Goal: Task Accomplishment & Management: Use online tool/utility

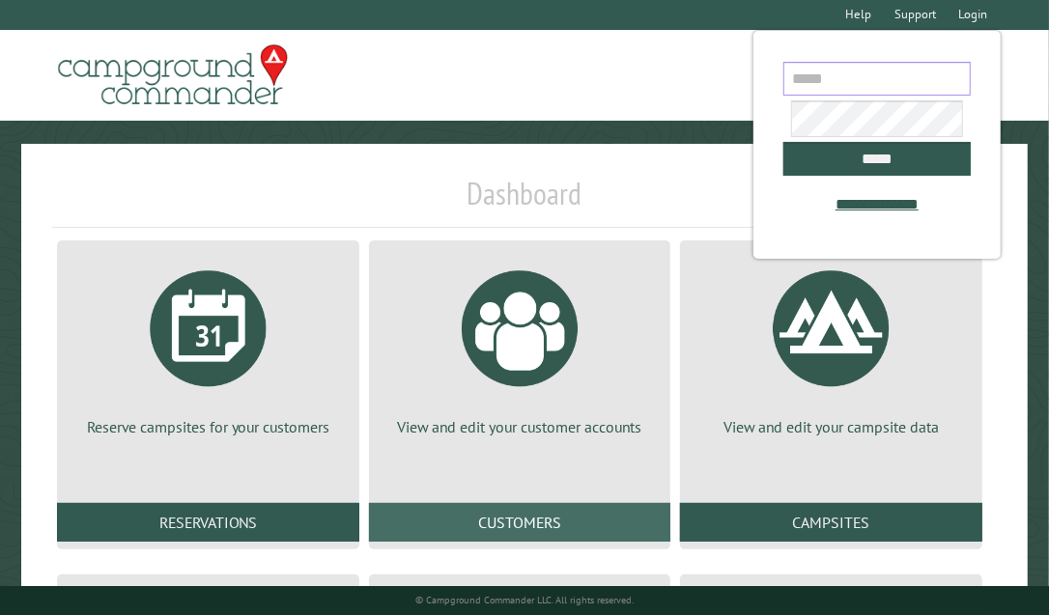
type input "**********"
click at [618, 523] on link "Customers" at bounding box center [520, 522] width 302 height 39
click at [601, 513] on link "Customers" at bounding box center [520, 522] width 302 height 39
click at [601, 540] on link "Customers" at bounding box center [520, 522] width 302 height 39
click at [591, 519] on link "Customers" at bounding box center [520, 522] width 302 height 39
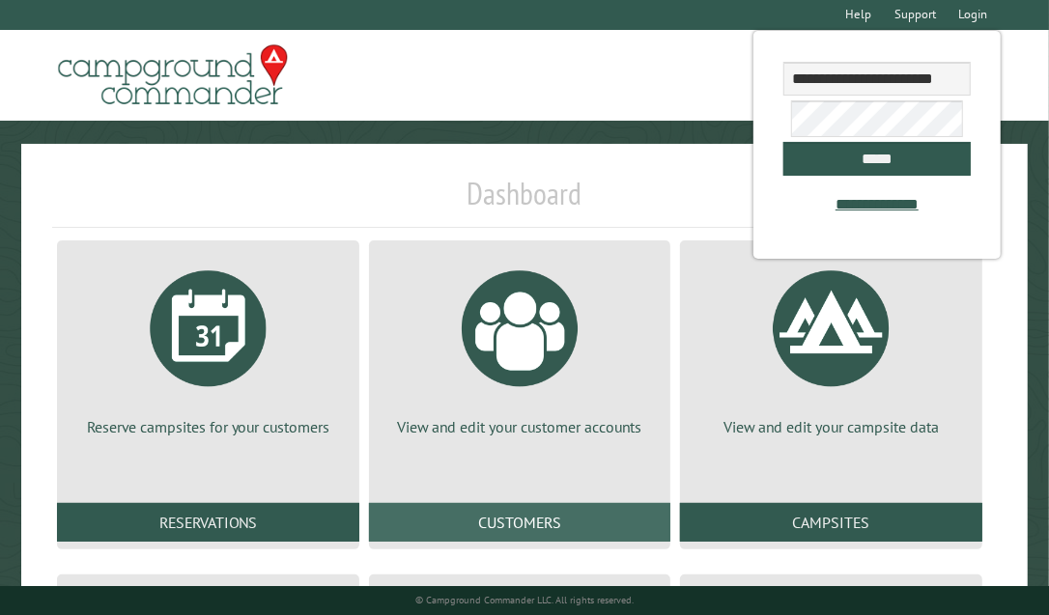
click at [591, 519] on link "Customers" at bounding box center [520, 522] width 302 height 39
click at [546, 532] on link "Customers" at bounding box center [520, 522] width 302 height 39
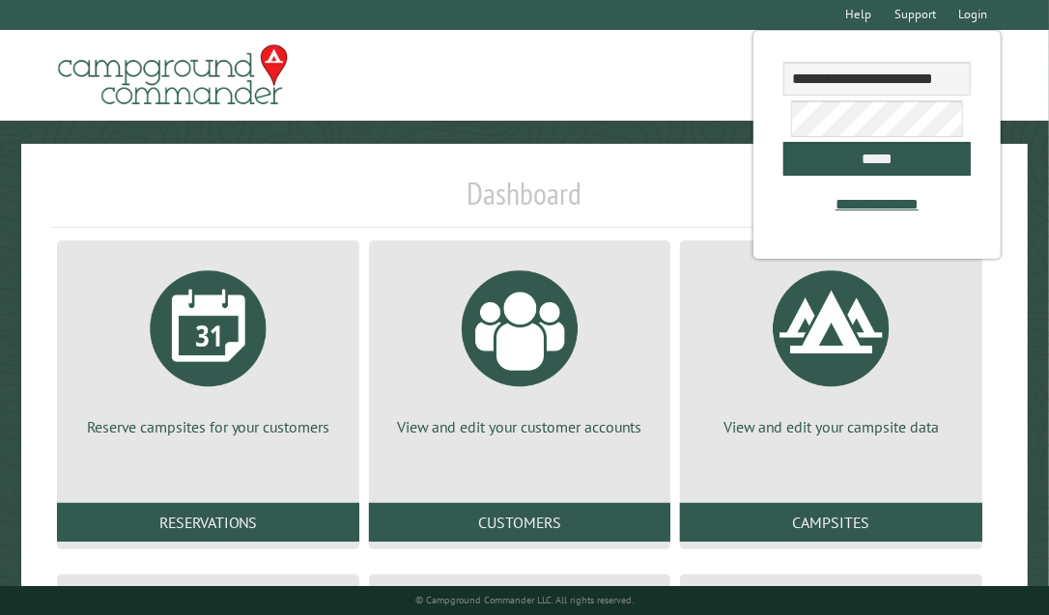
click at [603, 545] on div "View and edit your customer accounts Customers" at bounding box center [520, 395] width 312 height 319
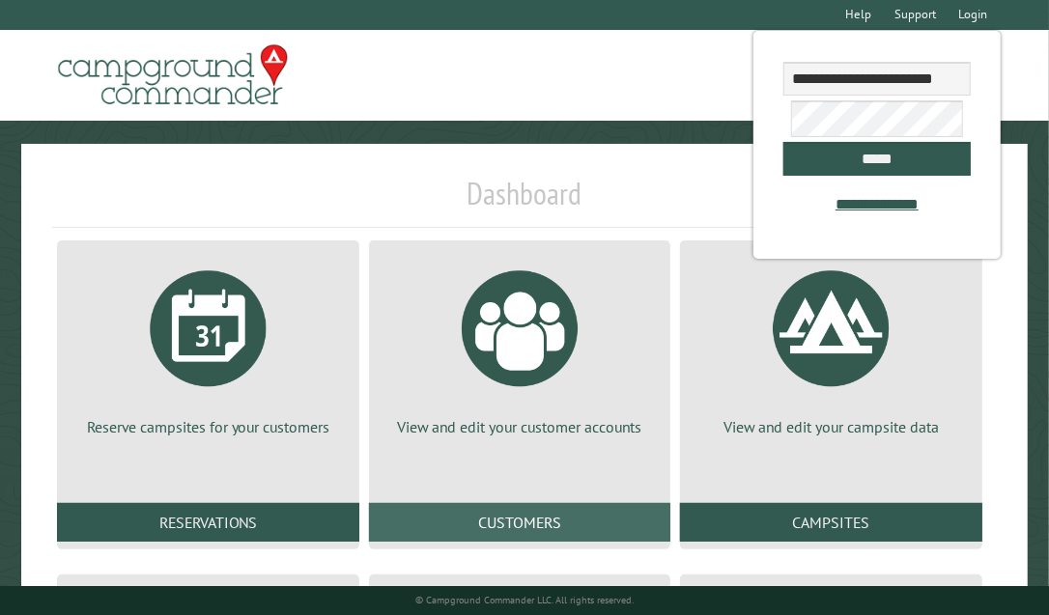
click at [584, 504] on link "Customers" at bounding box center [520, 522] width 302 height 39
click at [634, 528] on link "Customers" at bounding box center [520, 522] width 302 height 39
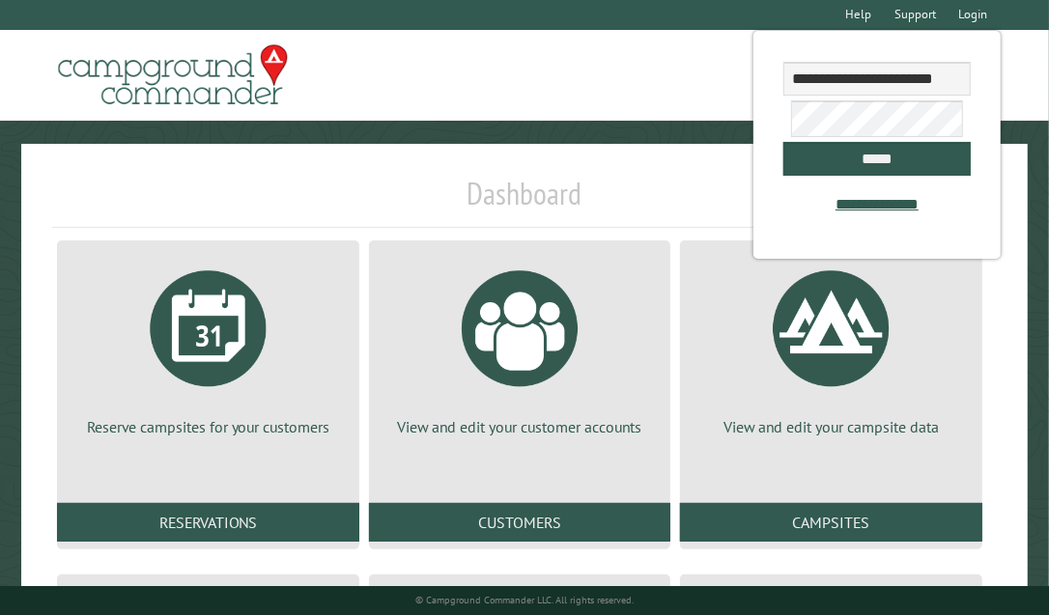
click at [534, 457] on div "View and edit your customer accounts Customers" at bounding box center [520, 395] width 312 height 319
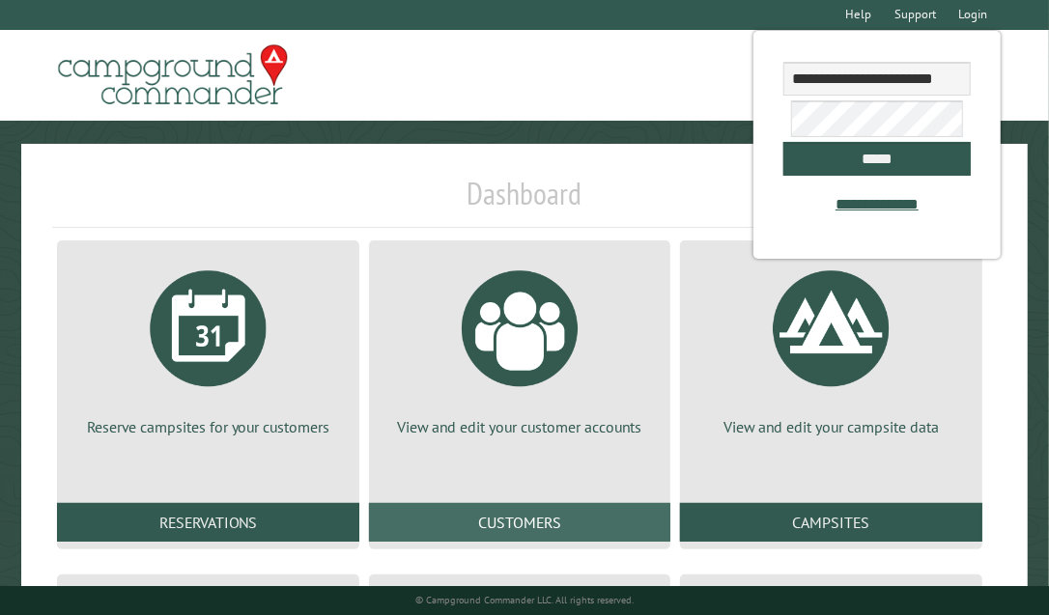
click at [538, 519] on link "Customers" at bounding box center [520, 522] width 302 height 39
click at [558, 527] on link "Customers" at bounding box center [520, 522] width 302 height 39
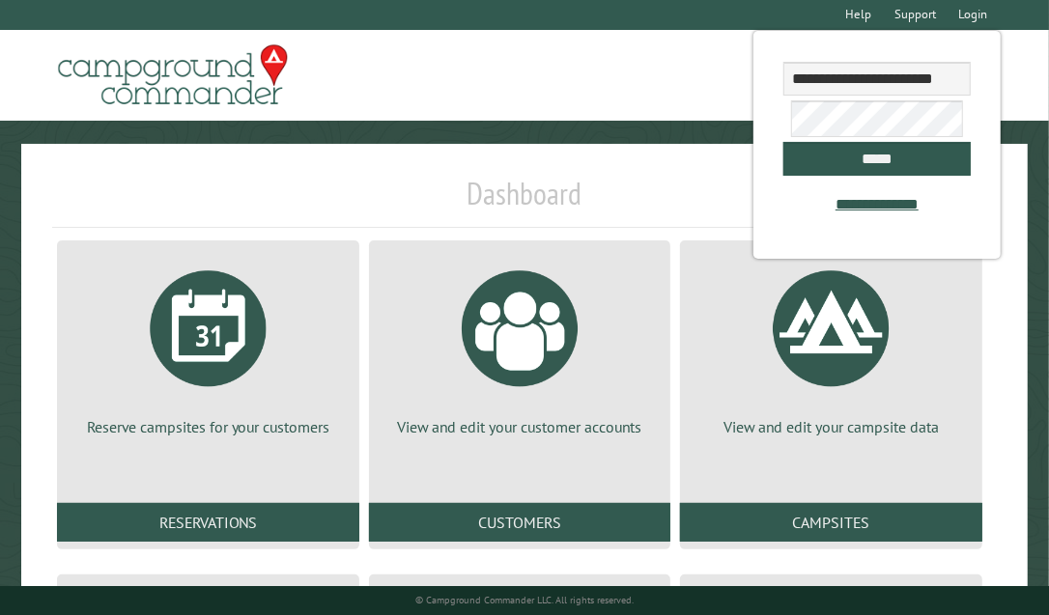
click at [615, 200] on h1 "Dashboard" at bounding box center [524, 201] width 944 height 53
click at [869, 166] on input "*****" at bounding box center [877, 159] width 186 height 34
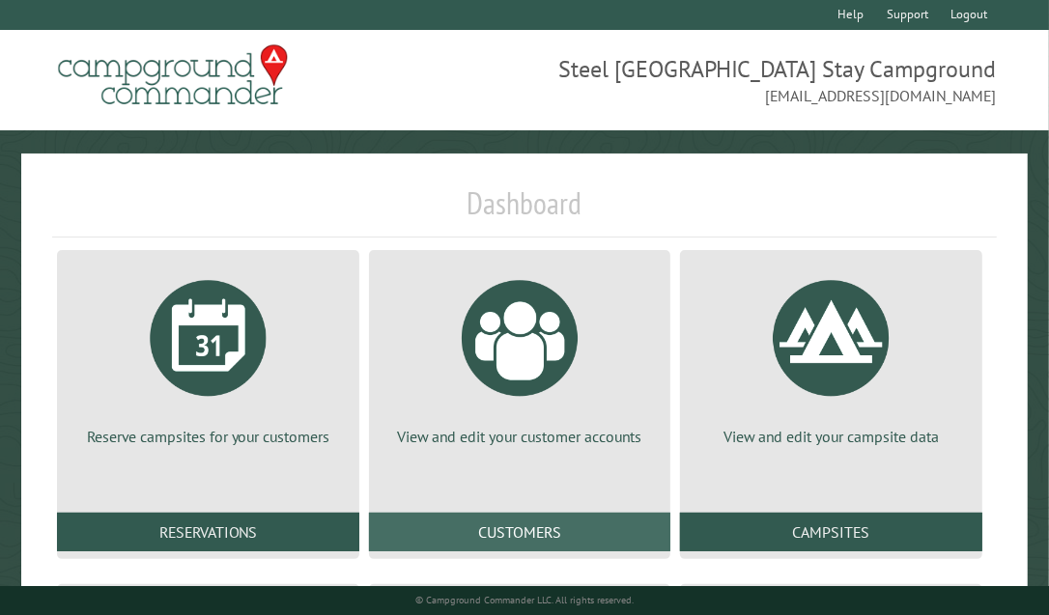
click at [541, 534] on link "Customers" at bounding box center [520, 532] width 302 height 39
click at [542, 529] on link "Customers" at bounding box center [520, 532] width 302 height 39
click at [603, 522] on link "Customers" at bounding box center [520, 532] width 302 height 39
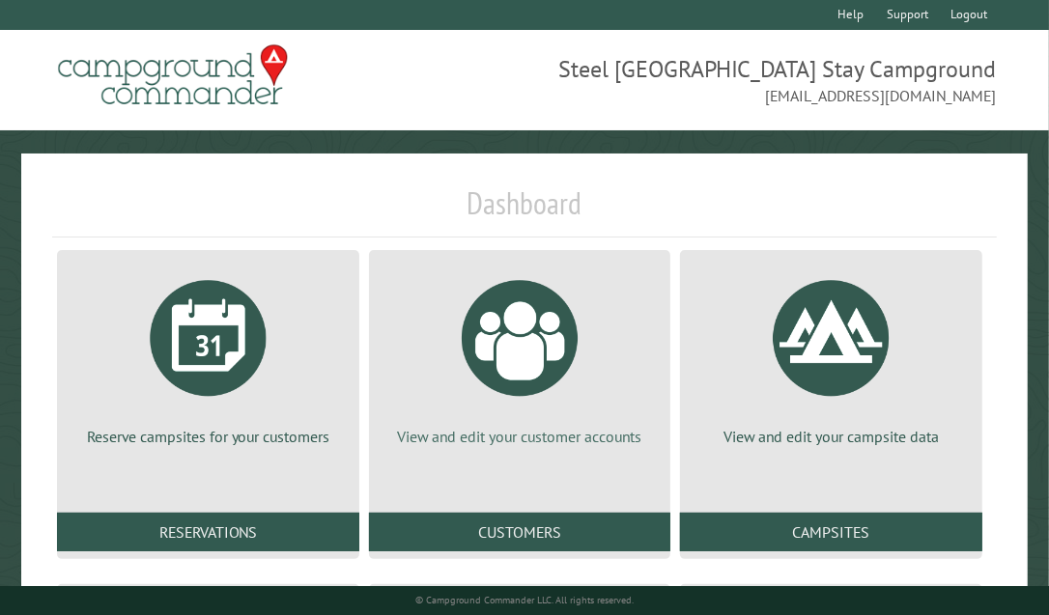
click at [521, 353] on div at bounding box center [519, 338] width 145 height 145
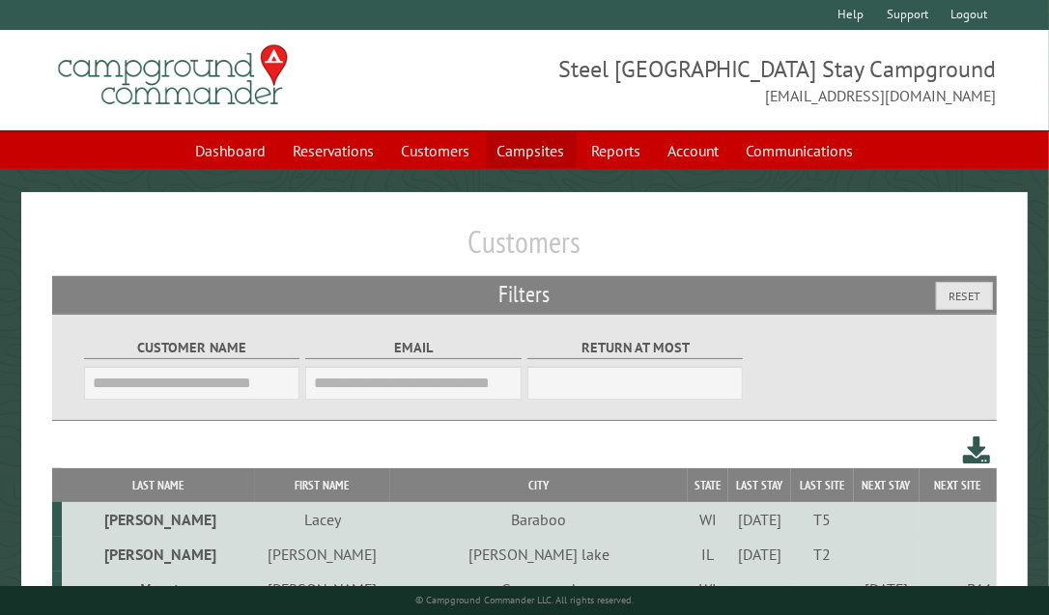
click at [510, 154] on link "Campsites" at bounding box center [531, 150] width 91 height 37
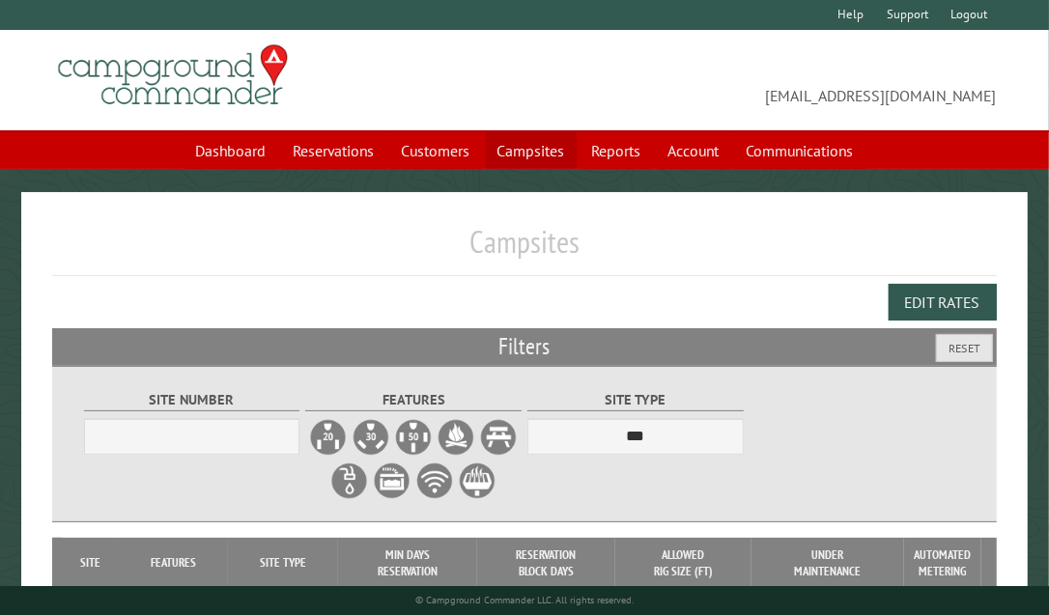
select select "***"
select select "**********"
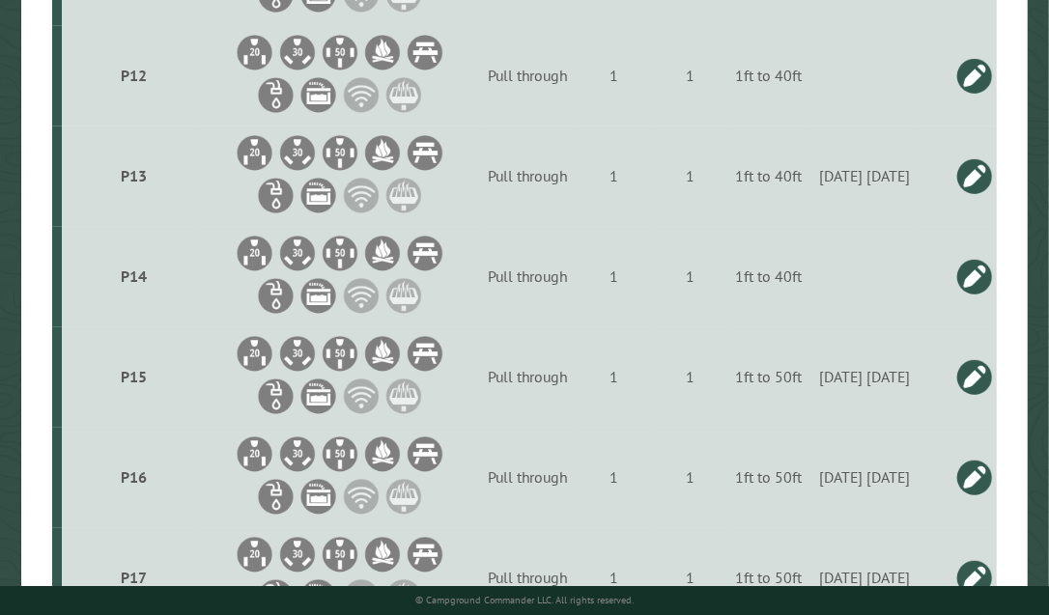
scroll to position [5989, 0]
click at [971, 295] on link at bounding box center [974, 275] width 39 height 39
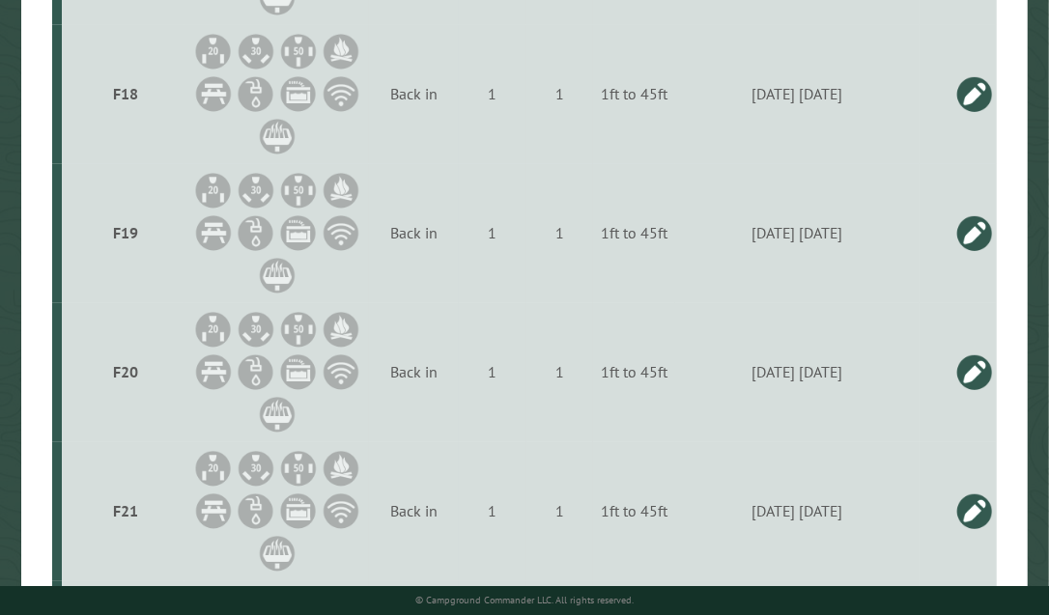
drag, startPoint x: 837, startPoint y: 310, endPoint x: 822, endPoint y: 318, distance: 17.3
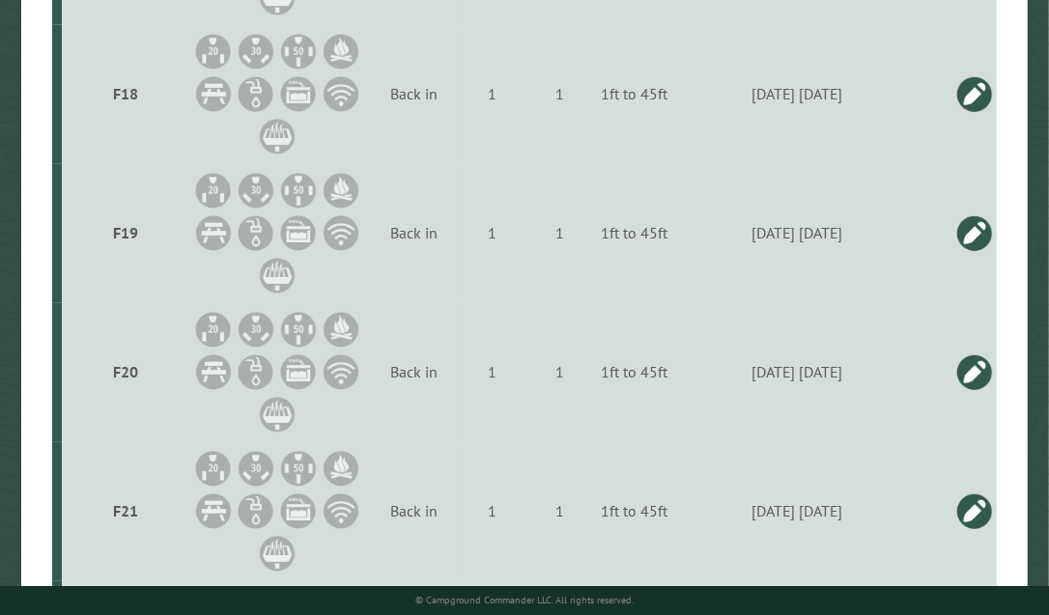
type input "**********"
drag, startPoint x: 751, startPoint y: 377, endPoint x: 571, endPoint y: 265, distance: 211.7
drag, startPoint x: 777, startPoint y: 384, endPoint x: 742, endPoint y: 384, distance: 34.8
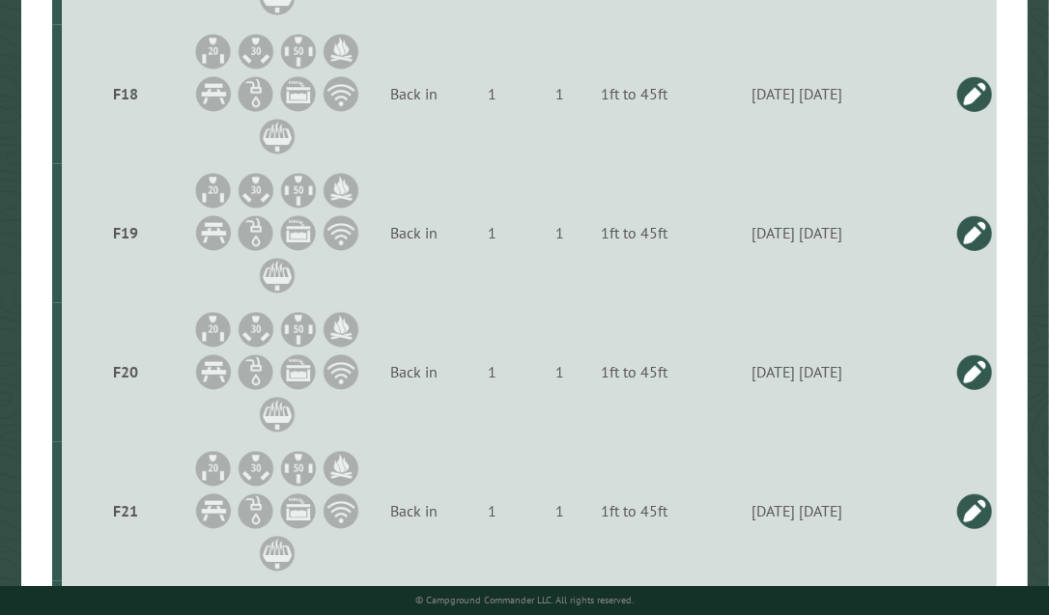
drag, startPoint x: 785, startPoint y: 386, endPoint x: 807, endPoint y: 362, distance: 32.2
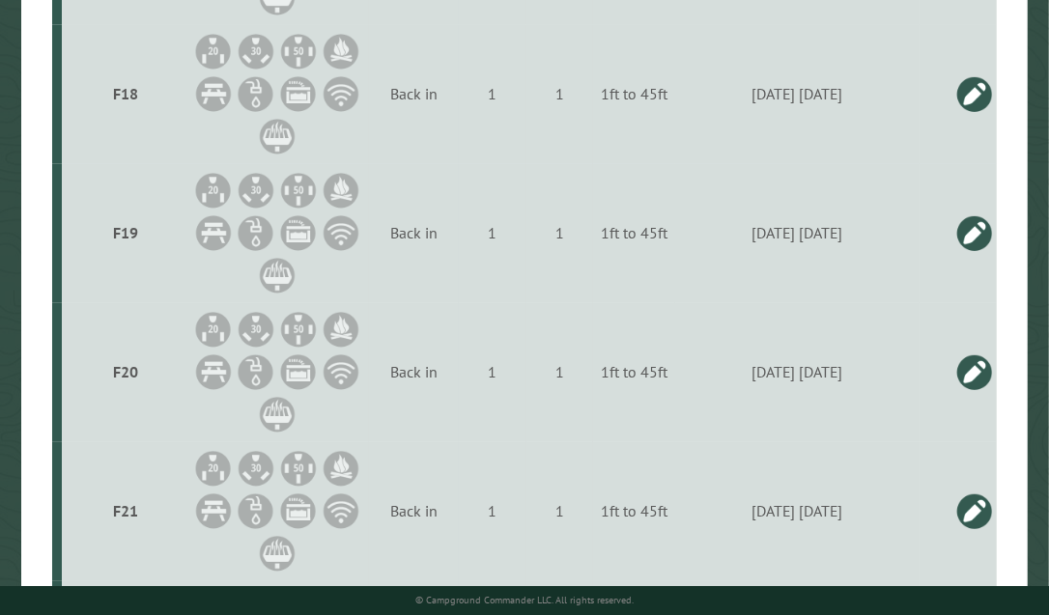
type input "**********"
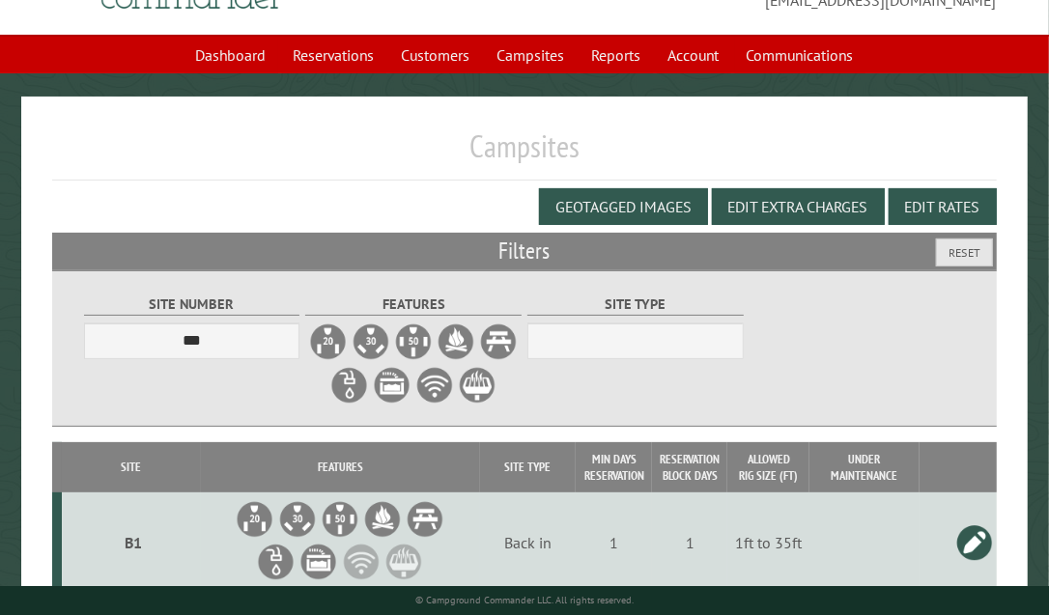
scroll to position [0, 0]
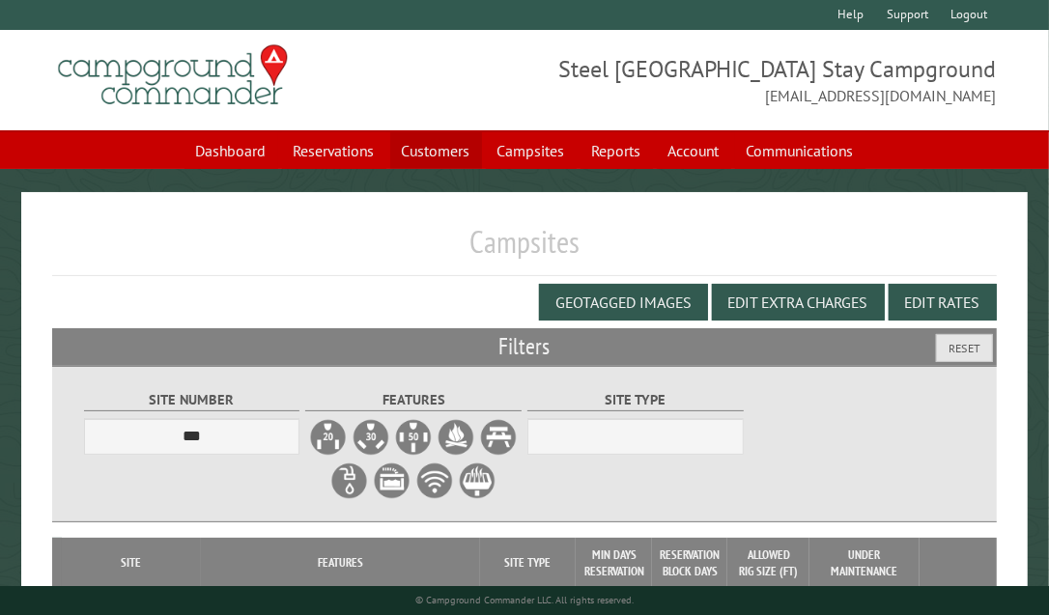
click at [436, 152] on link "Customers" at bounding box center [436, 150] width 92 height 37
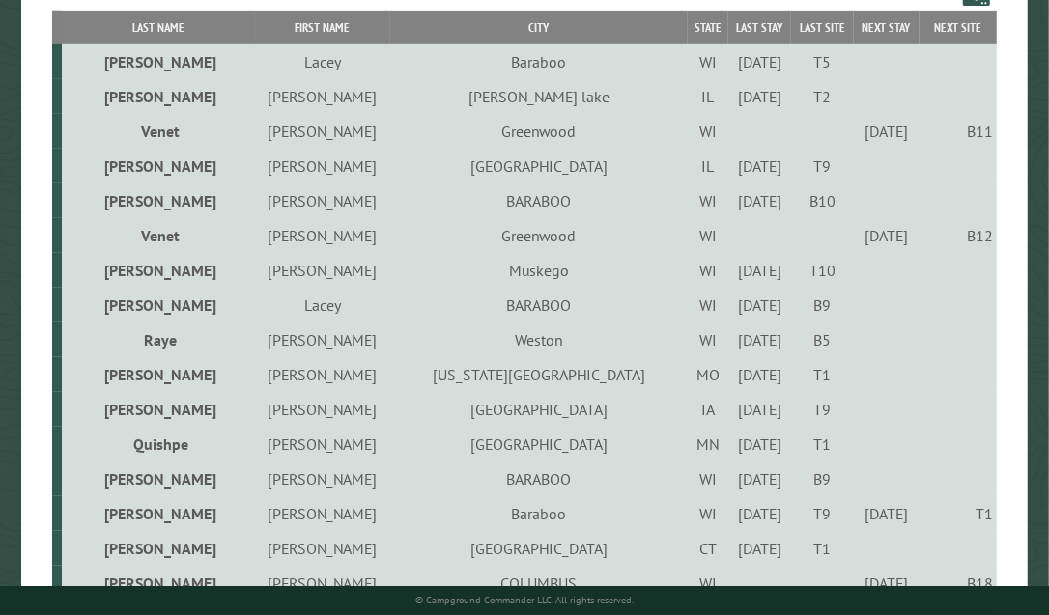
scroll to position [482, 0]
